Goal: Transaction & Acquisition: Purchase product/service

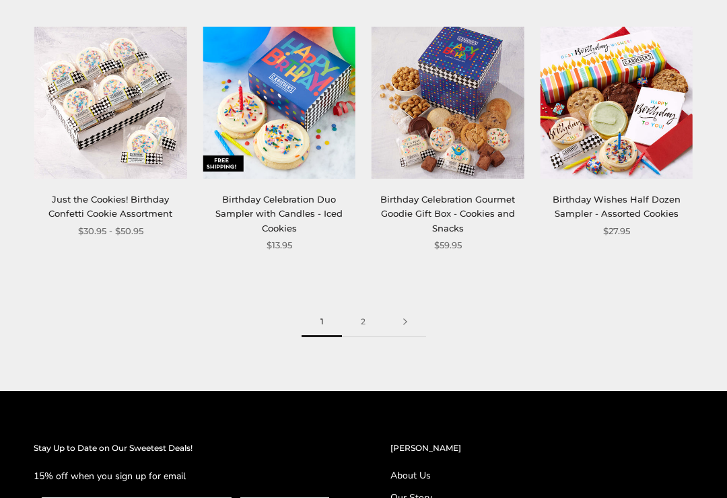
scroll to position [1474, 0]
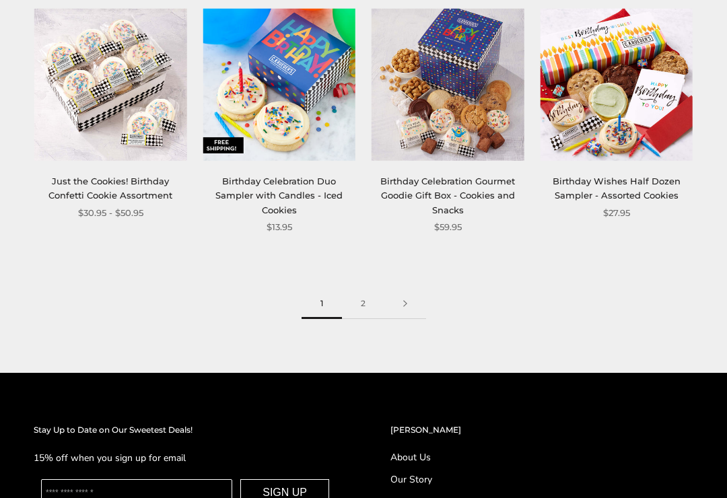
click at [361, 301] on link "2" at bounding box center [363, 304] width 42 height 30
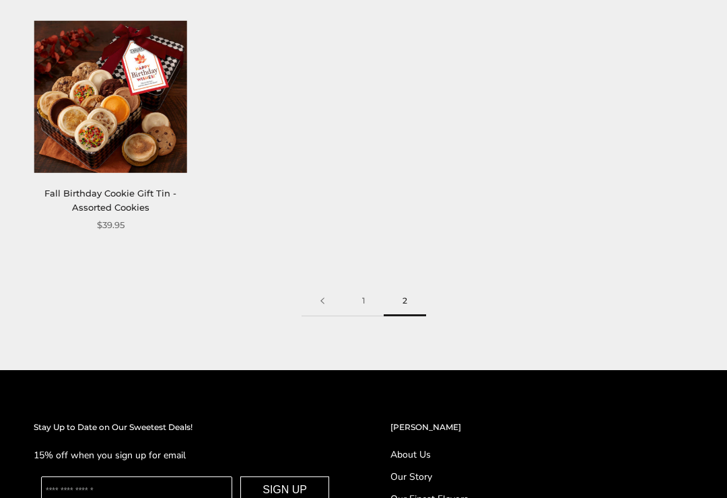
scroll to position [740, 0]
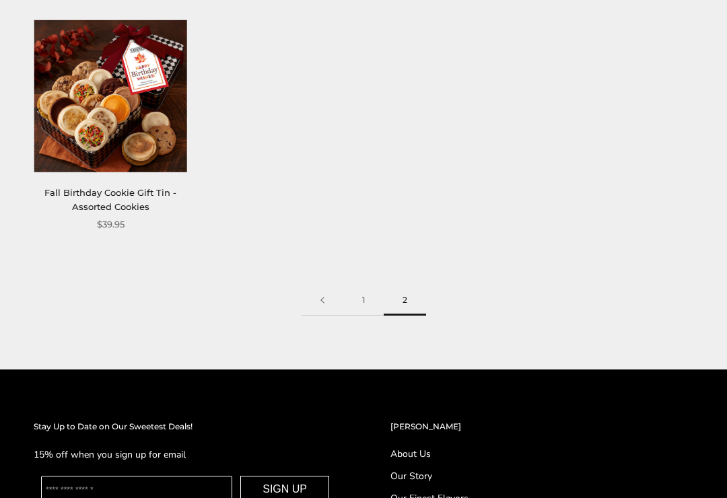
click at [361, 298] on link "1" at bounding box center [363, 301] width 40 height 30
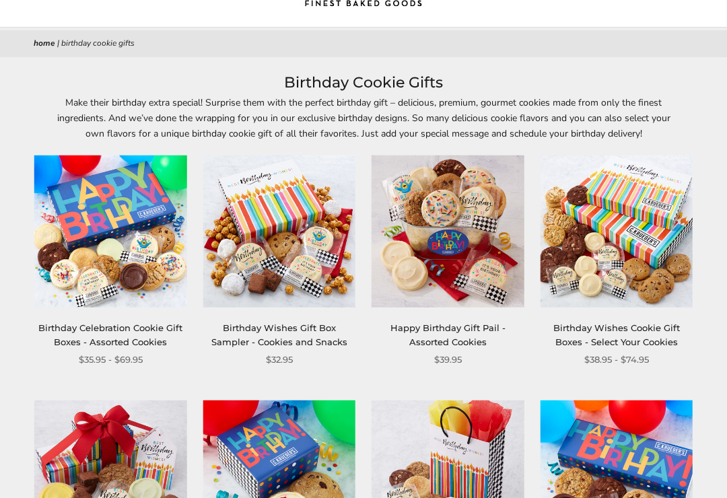
scroll to position [103, 0]
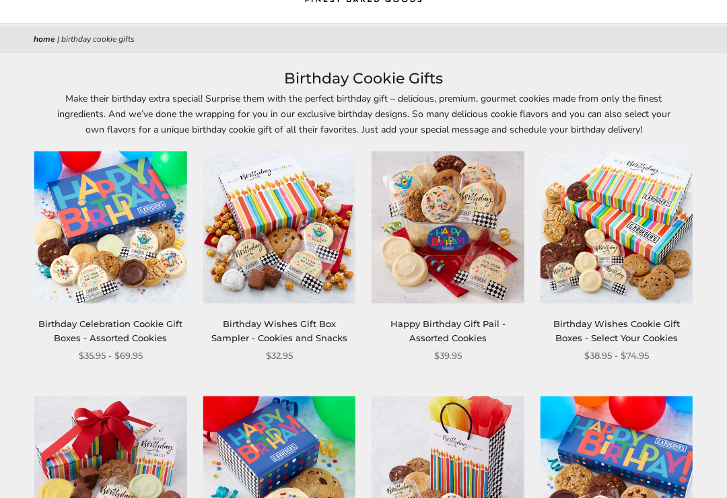
click at [131, 222] on img at bounding box center [110, 227] width 153 height 153
